Goal: Find specific page/section: Find specific page/section

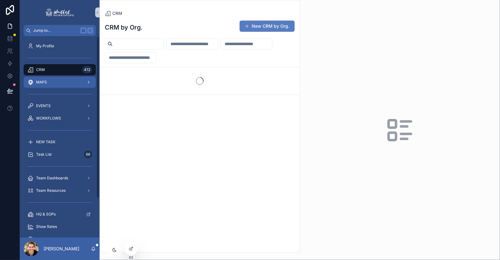
click at [62, 84] on div "MAPS" at bounding box center [59, 82] width 65 height 10
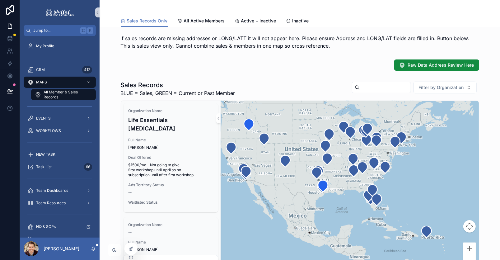
drag, startPoint x: 429, startPoint y: 193, endPoint x: 402, endPoint y: 190, distance: 27.9
click at [402, 190] on div "scrollable content" at bounding box center [349, 188] width 258 height 174
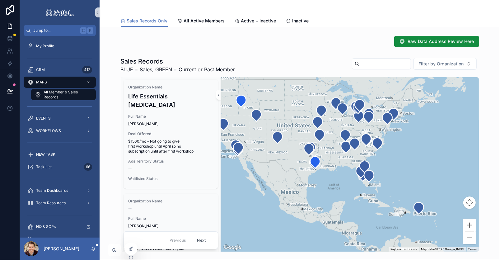
scroll to position [39, 0]
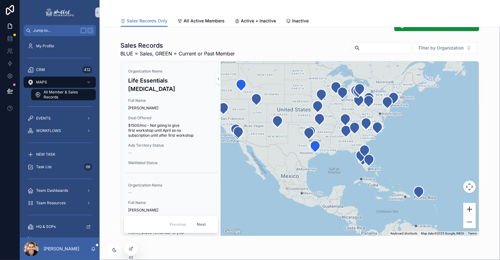
click at [468, 207] on button "Zoom in" at bounding box center [469, 209] width 12 height 12
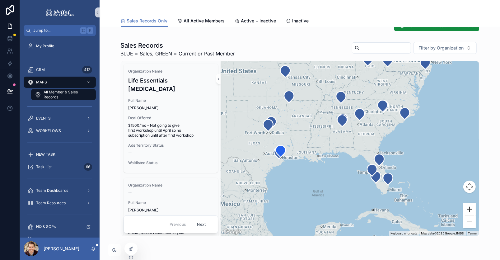
click at [468, 207] on button "Zoom in" at bounding box center [469, 209] width 12 height 12
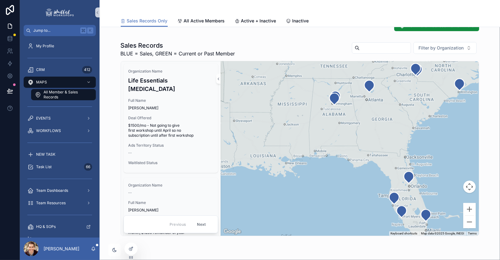
drag, startPoint x: 357, startPoint y: 138, endPoint x: 348, endPoint y: 164, distance: 27.4
click at [348, 164] on div "scrollable content" at bounding box center [349, 148] width 258 height 174
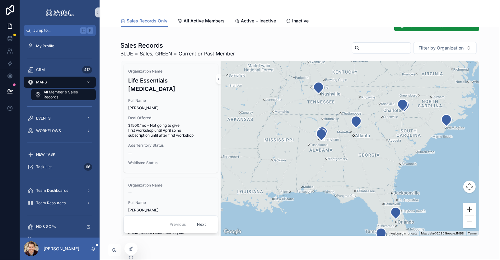
click at [469, 206] on button "Zoom in" at bounding box center [469, 209] width 12 height 12
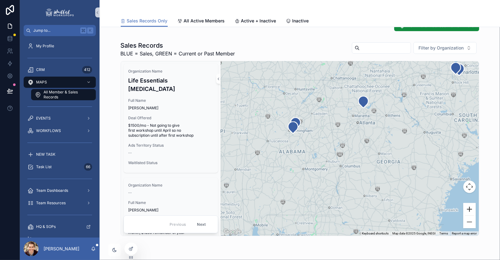
click at [469, 206] on button "Zoom in" at bounding box center [469, 209] width 12 height 12
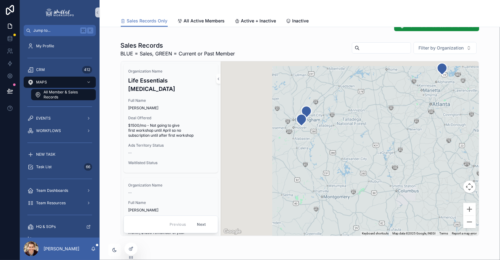
drag, startPoint x: 268, startPoint y: 184, endPoint x: 340, endPoint y: 193, distance: 72.8
click at [340, 193] on div "scrollable content" at bounding box center [349, 148] width 258 height 174
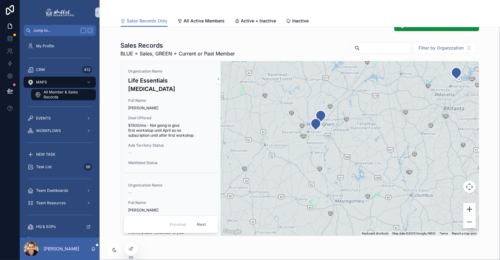
click at [468, 208] on button "Zoom in" at bounding box center [469, 209] width 12 height 12
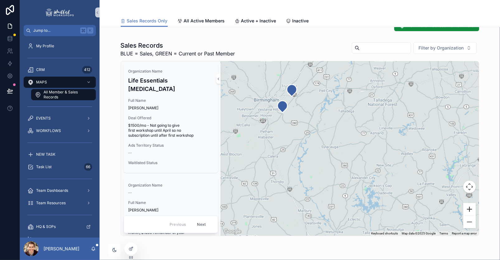
click at [468, 208] on button "Zoom in" at bounding box center [469, 209] width 12 height 12
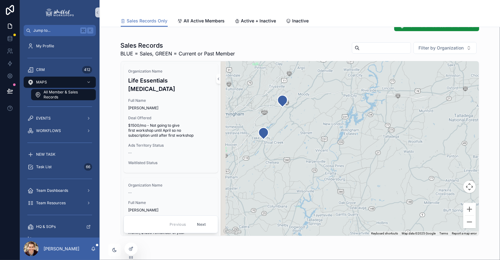
drag, startPoint x: 300, startPoint y: 122, endPoint x: 356, endPoint y: 198, distance: 94.3
click at [356, 197] on div "scrollable content" at bounding box center [349, 148] width 258 height 174
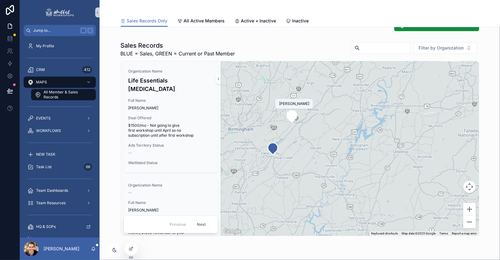
click at [290, 114] on icon "scrollable content" at bounding box center [291, 116] width 10 height 12
click at [200, 25] on link "All Active Members" at bounding box center [200, 21] width 47 height 12
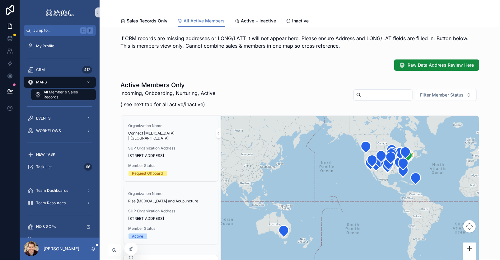
click at [470, 249] on button "Zoom in" at bounding box center [469, 248] width 12 height 12
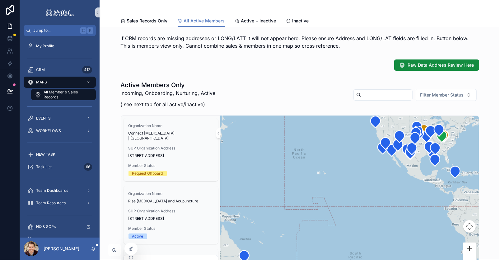
click at [470, 249] on button "Zoom in" at bounding box center [469, 248] width 12 height 12
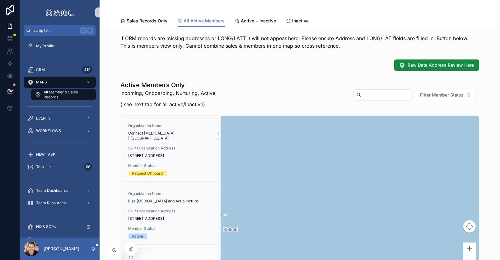
drag, startPoint x: 427, startPoint y: 167, endPoint x: 360, endPoint y: 185, distance: 69.1
click at [363, 183] on div "scrollable content" at bounding box center [349, 195] width 258 height 159
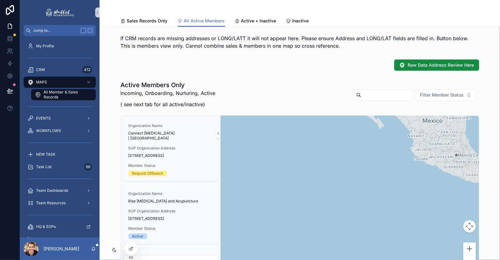
drag, startPoint x: 371, startPoint y: 166, endPoint x: 281, endPoint y: 197, distance: 94.9
click at [284, 195] on div "scrollable content" at bounding box center [349, 195] width 258 height 159
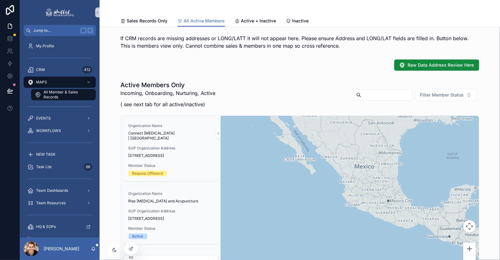
drag, startPoint x: 329, startPoint y: 181, endPoint x: 267, endPoint y: 258, distance: 99.2
click at [269, 258] on div "scrollable content" at bounding box center [349, 195] width 258 height 159
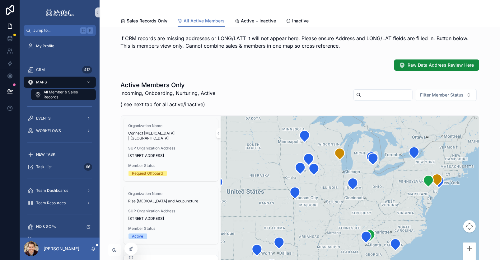
drag, startPoint x: 353, startPoint y: 196, endPoint x: 310, endPoint y: 158, distance: 57.7
click at [310, 158] on div "scrollable content" at bounding box center [349, 195] width 258 height 159
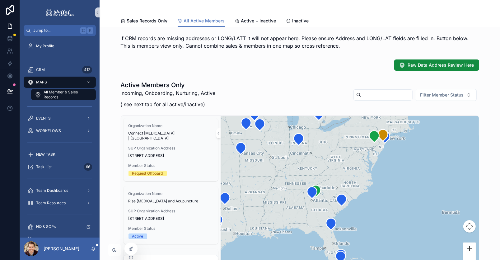
click at [472, 248] on button "Zoom in" at bounding box center [469, 248] width 12 height 12
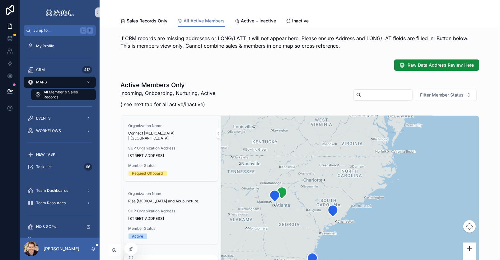
click at [472, 248] on button "Zoom in" at bounding box center [469, 248] width 12 height 12
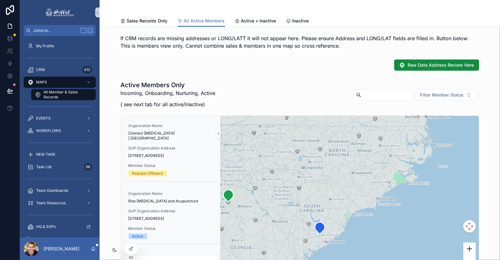
click at [472, 248] on button "Zoom in" at bounding box center [469, 248] width 12 height 12
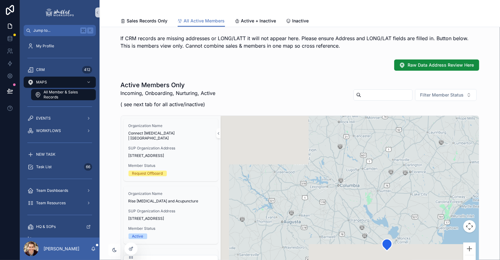
drag, startPoint x: 328, startPoint y: 207, endPoint x: 452, endPoint y: 174, distance: 128.5
click at [449, 174] on div "scrollable content" at bounding box center [349, 195] width 258 height 159
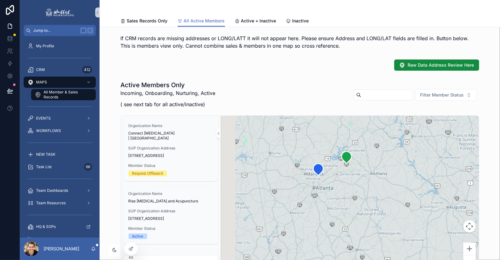
drag, startPoint x: 354, startPoint y: 169, endPoint x: 479, endPoint y: 161, distance: 125.5
click at [479, 161] on div "Active Members Only Incoming, Onboarding, Nurturing, Active ( see next tab for …" at bounding box center [299, 178] width 390 height 200
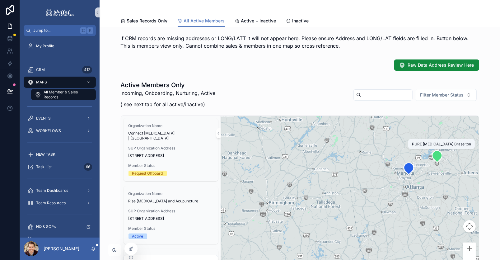
click at [435, 157] on icon "scrollable content" at bounding box center [437, 156] width 10 height 12
click at [407, 171] on icon "scrollable content" at bounding box center [408, 169] width 10 height 12
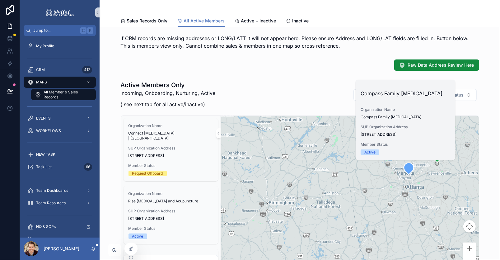
drag, startPoint x: 359, startPoint y: 129, endPoint x: 362, endPoint y: 129, distance: 3.4
